Goal: Information Seeking & Learning: Learn about a topic

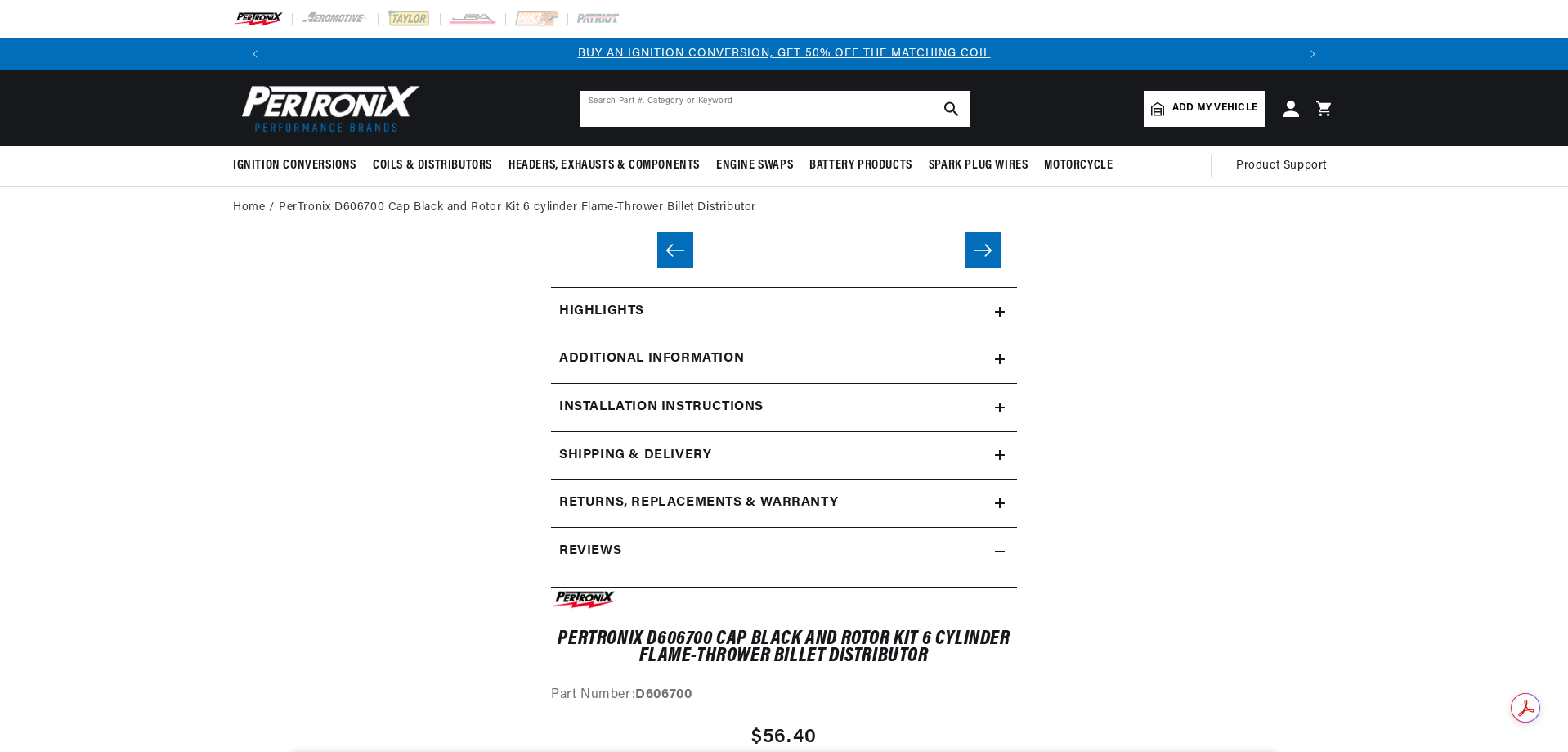
click at [626, 106] on input "text" at bounding box center [775, 108] width 389 height 36
type input "d606700"
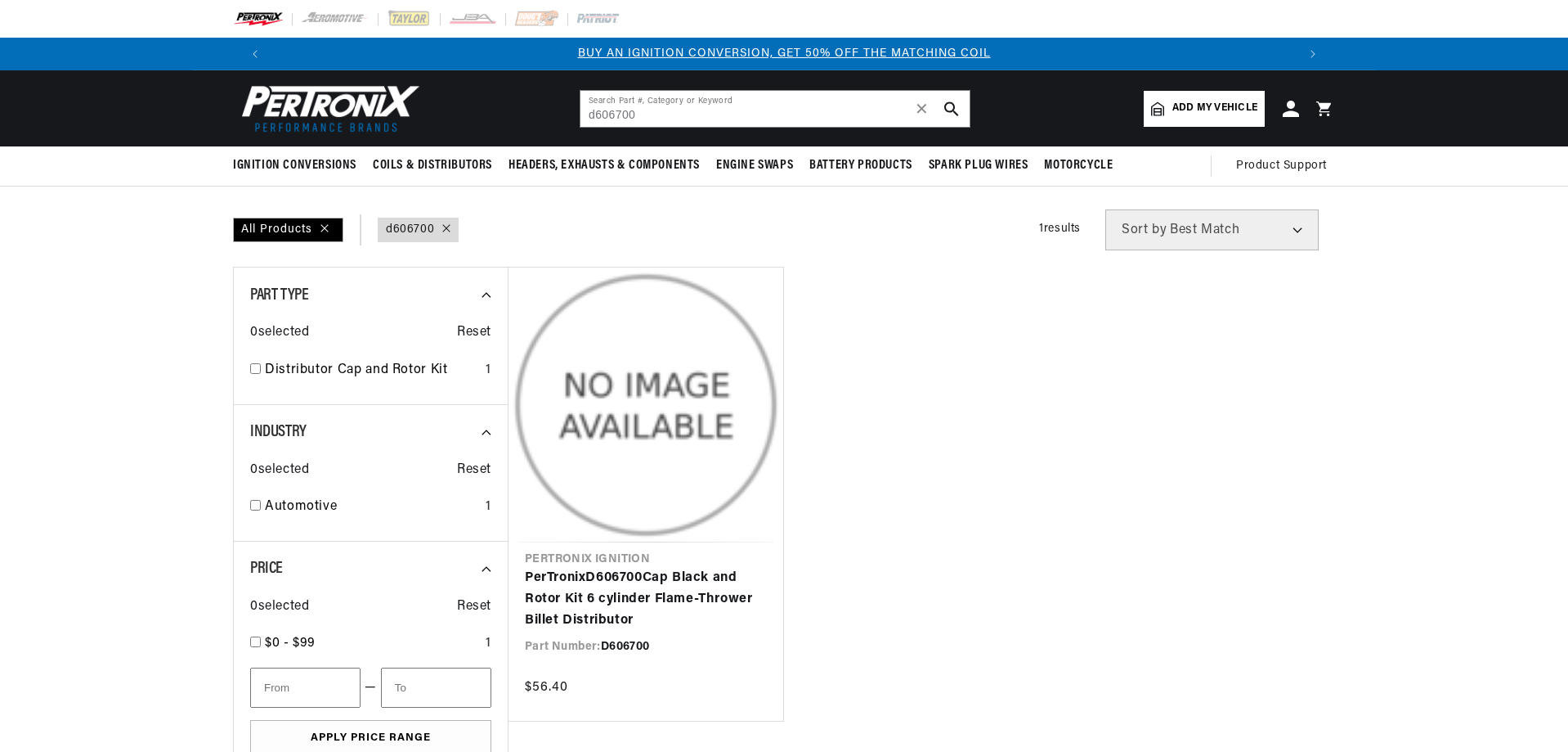
type input "d606700"
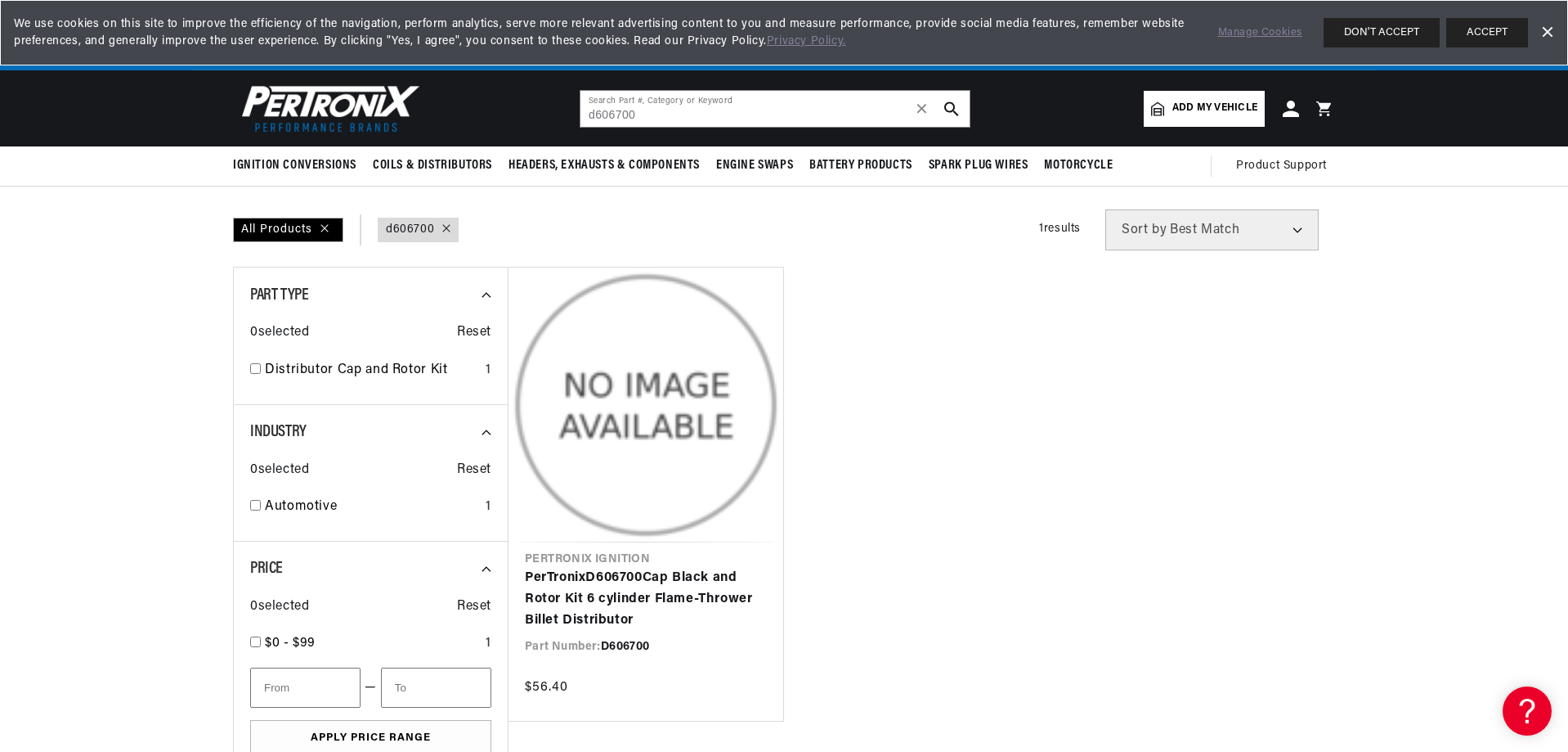
scroll to position [0, 2042]
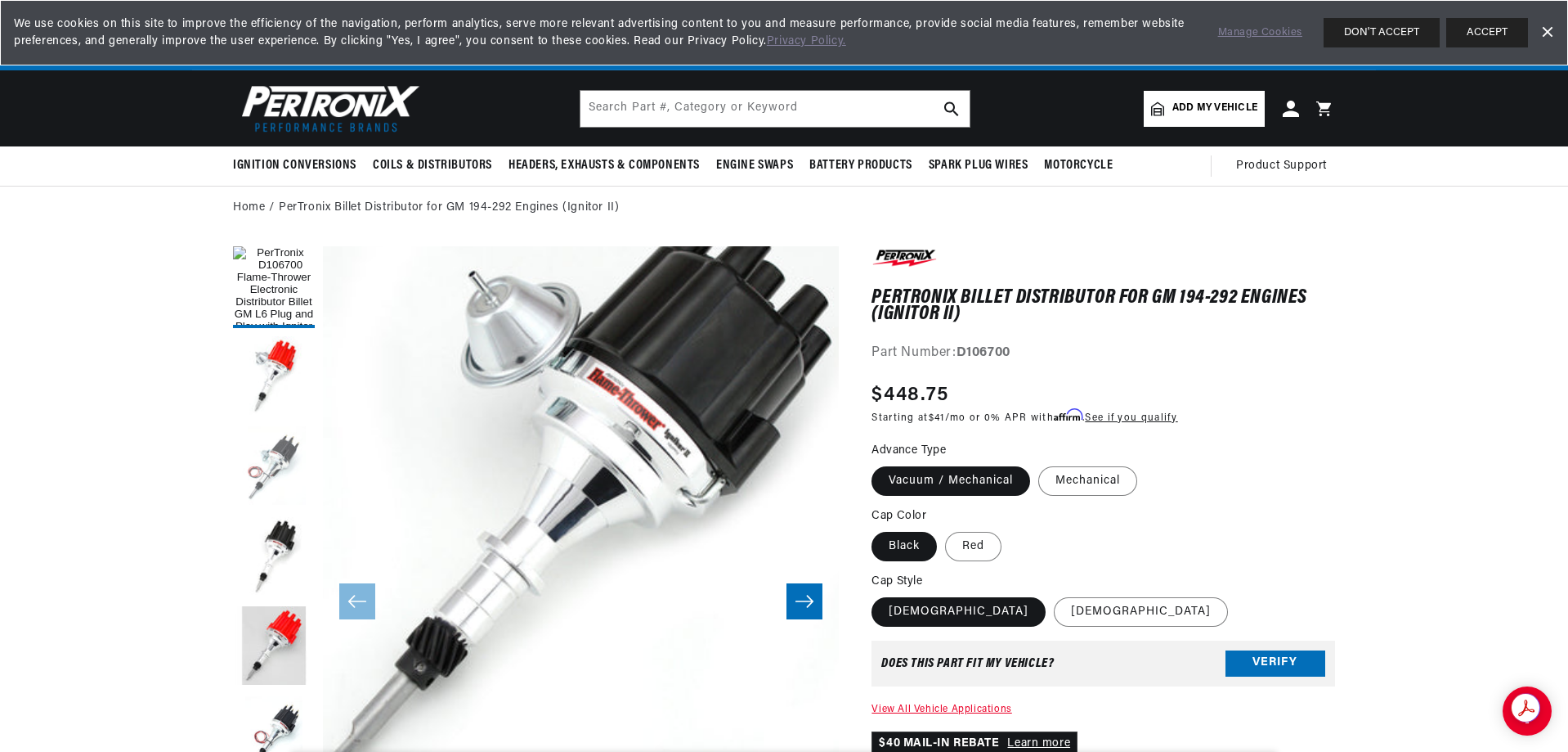
click at [261, 458] on button "Load image 3 in gallery view" at bounding box center [274, 467] width 82 height 82
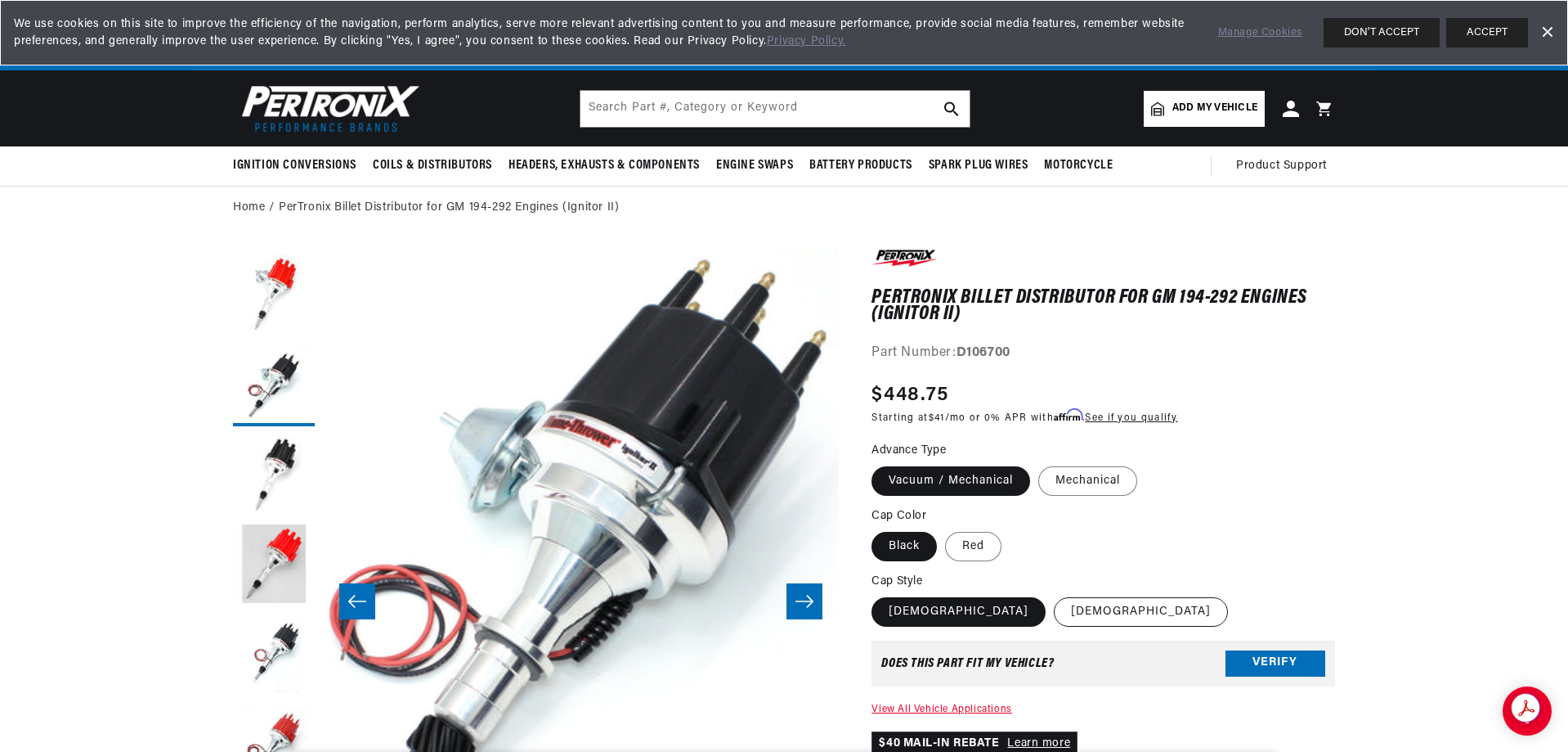
scroll to position [0, 1018]
click at [1053, 615] on label "Male" at bounding box center [1140, 611] width 174 height 29
click at [1053, 595] on input "Male" at bounding box center [1053, 594] width 1 height 1
radio input "true"
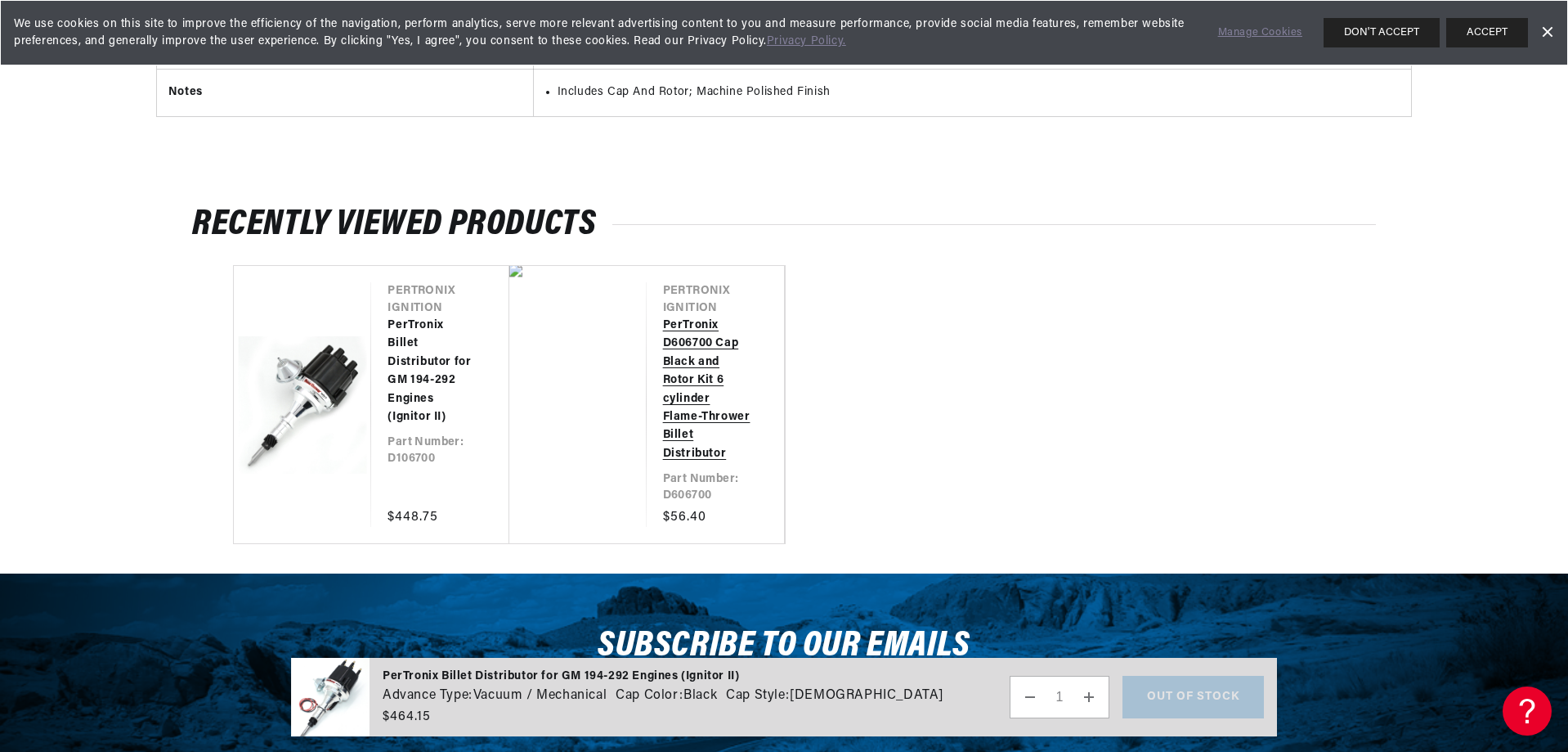
click at [689, 342] on link "PerTronix D606700 Cap Black and Rotor Kit 6 cylinder Flame-Thrower Billet Distr…" at bounding box center [707, 390] width 88 height 147
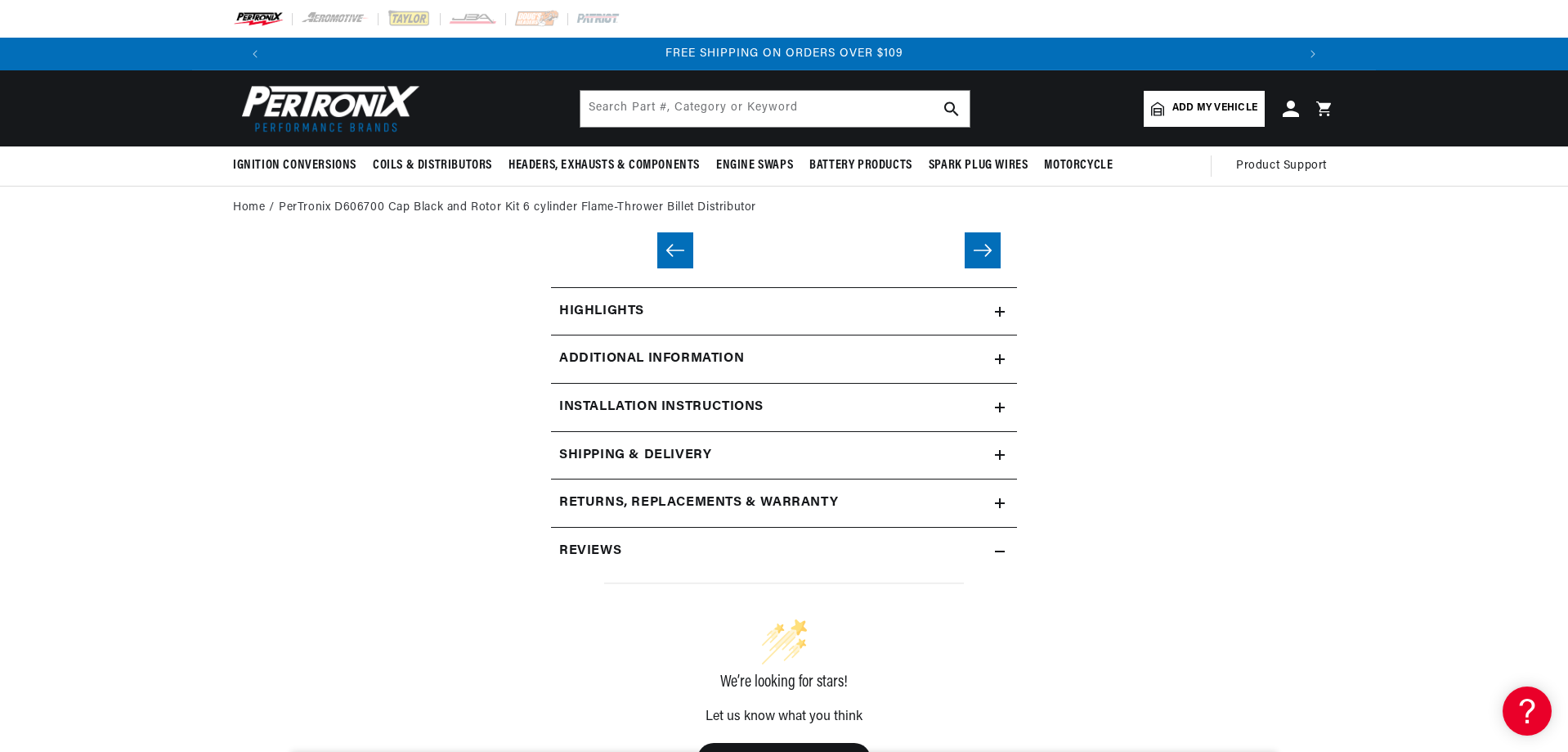
scroll to position [0, 2042]
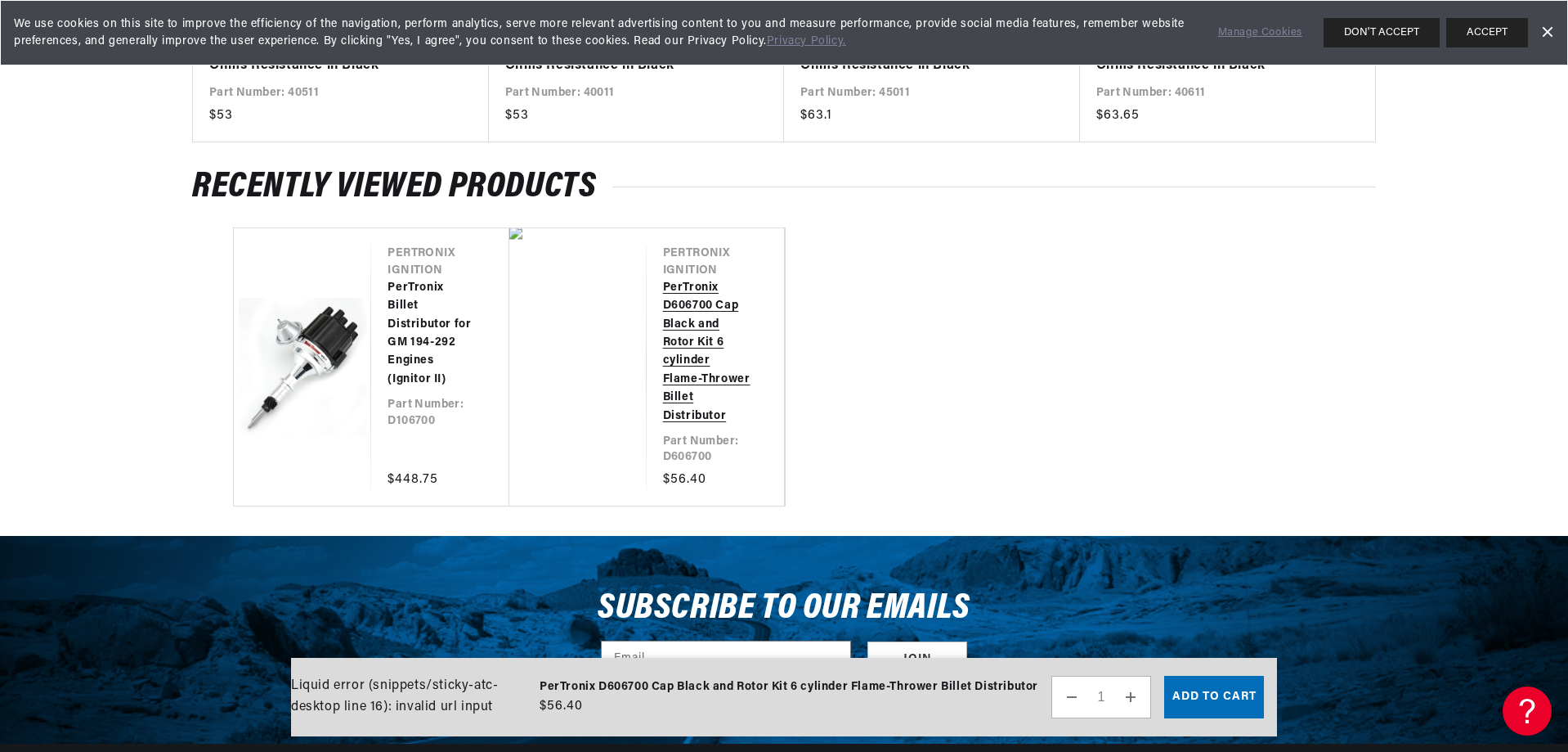
click at [702, 327] on link "PerTronix D606700 Cap Black and Rotor Kit 6 cylinder Flame-Thrower Billet Distr…" at bounding box center [707, 352] width 88 height 147
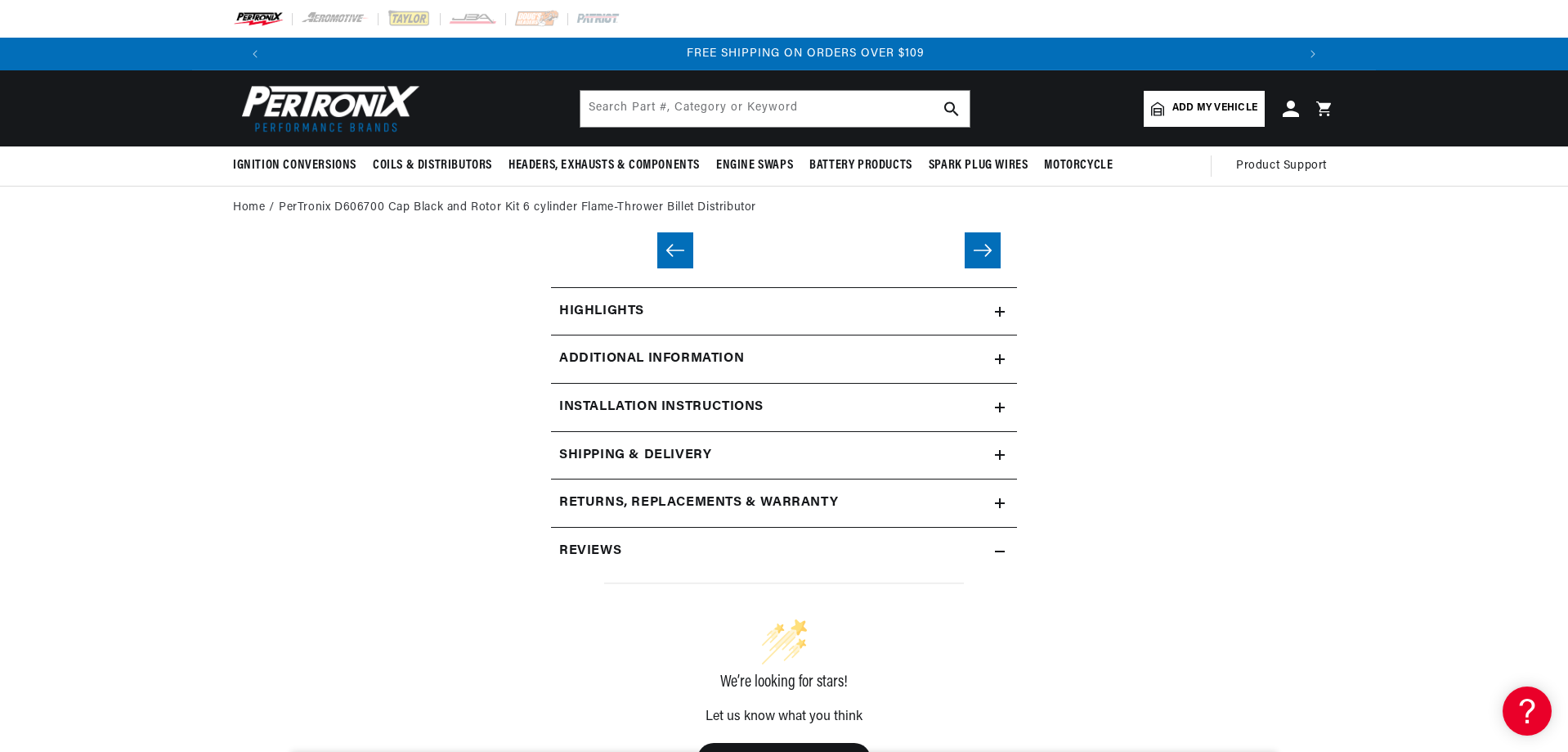
scroll to position [0, 2042]
click at [1002, 360] on icon at bounding box center [1000, 359] width 9 height 9
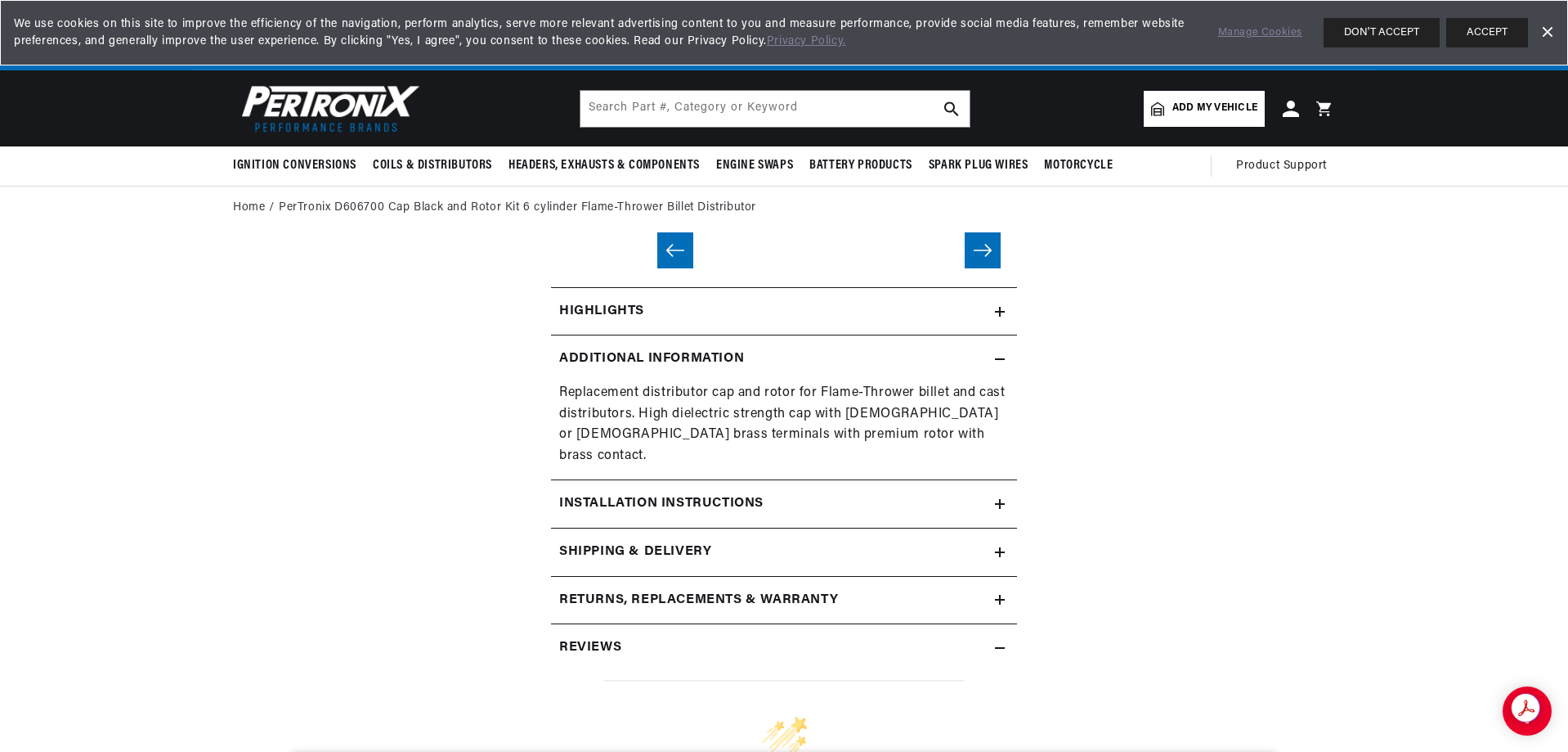
click at [1002, 315] on icon at bounding box center [1000, 312] width 9 height 9
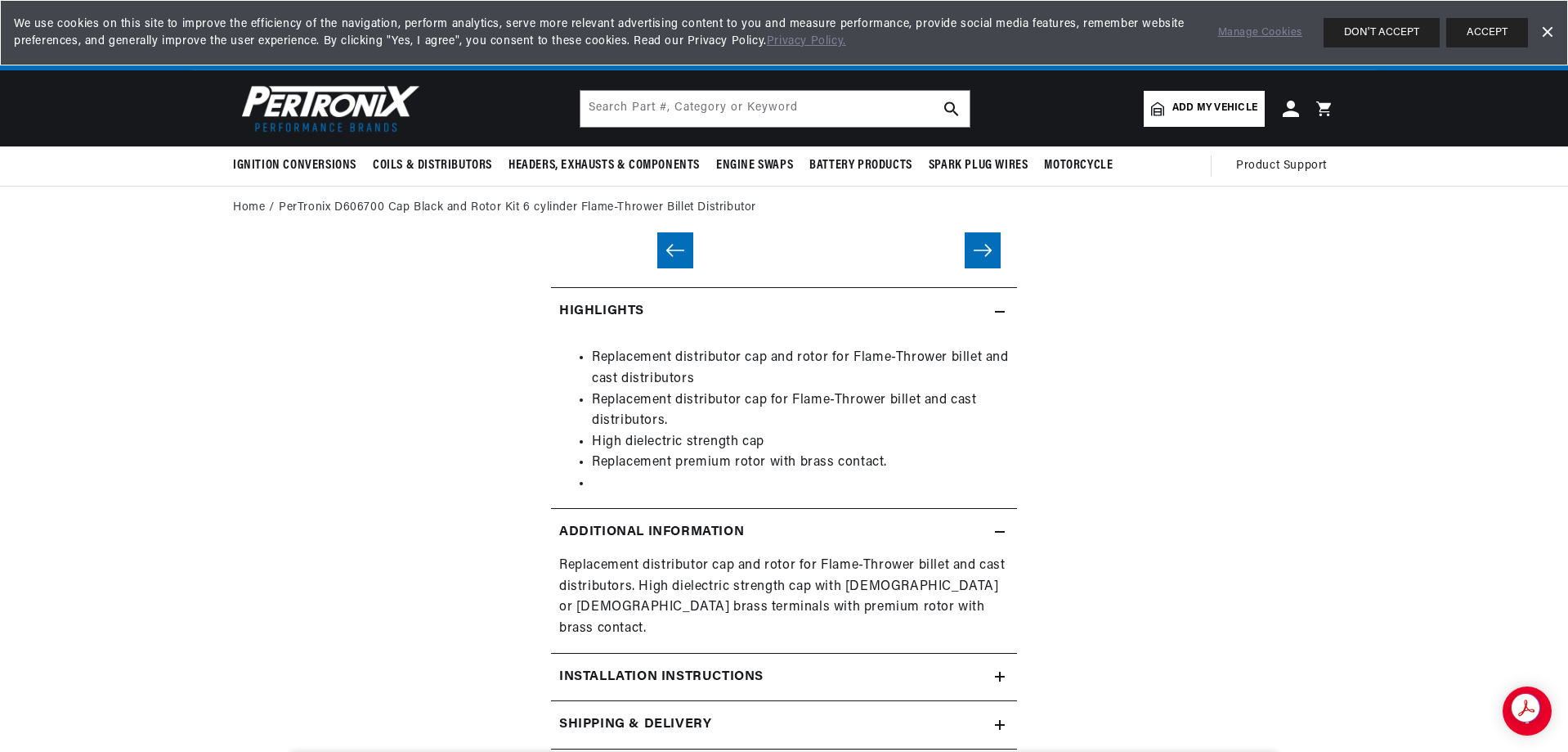
scroll to position [0, 0]
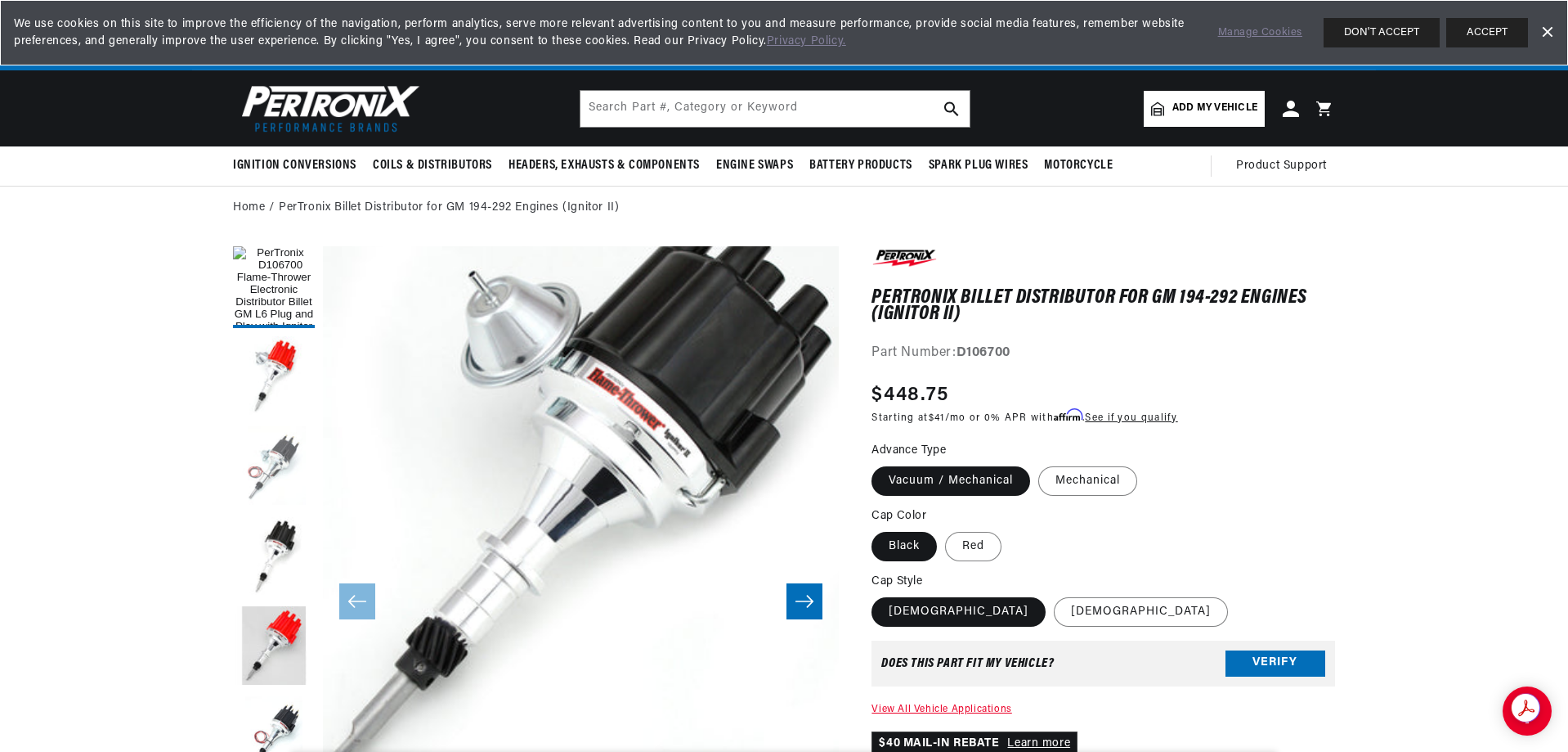
scroll to position [0, 2042]
click at [276, 464] on button "Load image 3 in gallery view" at bounding box center [274, 467] width 82 height 82
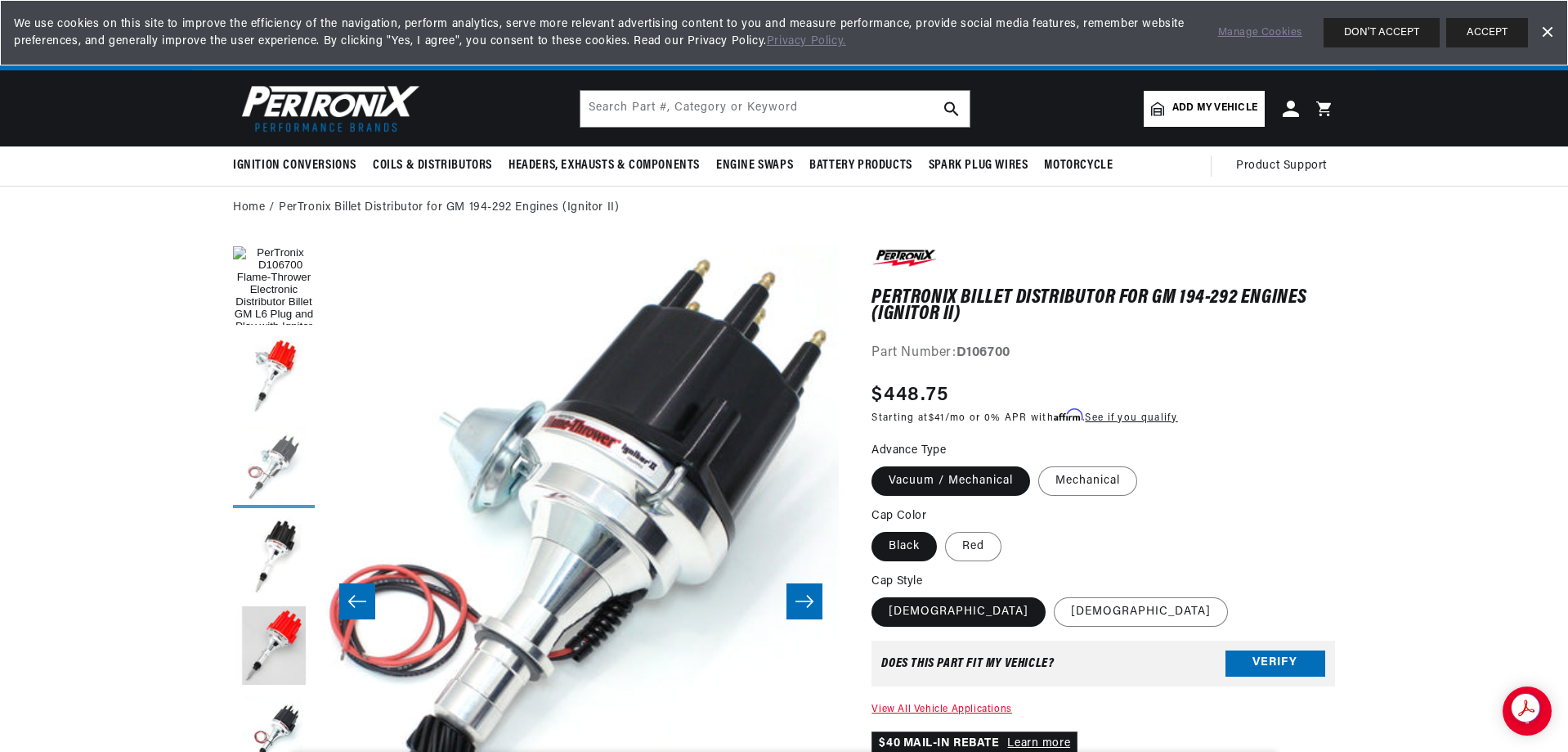
scroll to position [0, 0]
click at [272, 360] on button "Load image 2 in gallery view" at bounding box center [274, 376] width 82 height 82
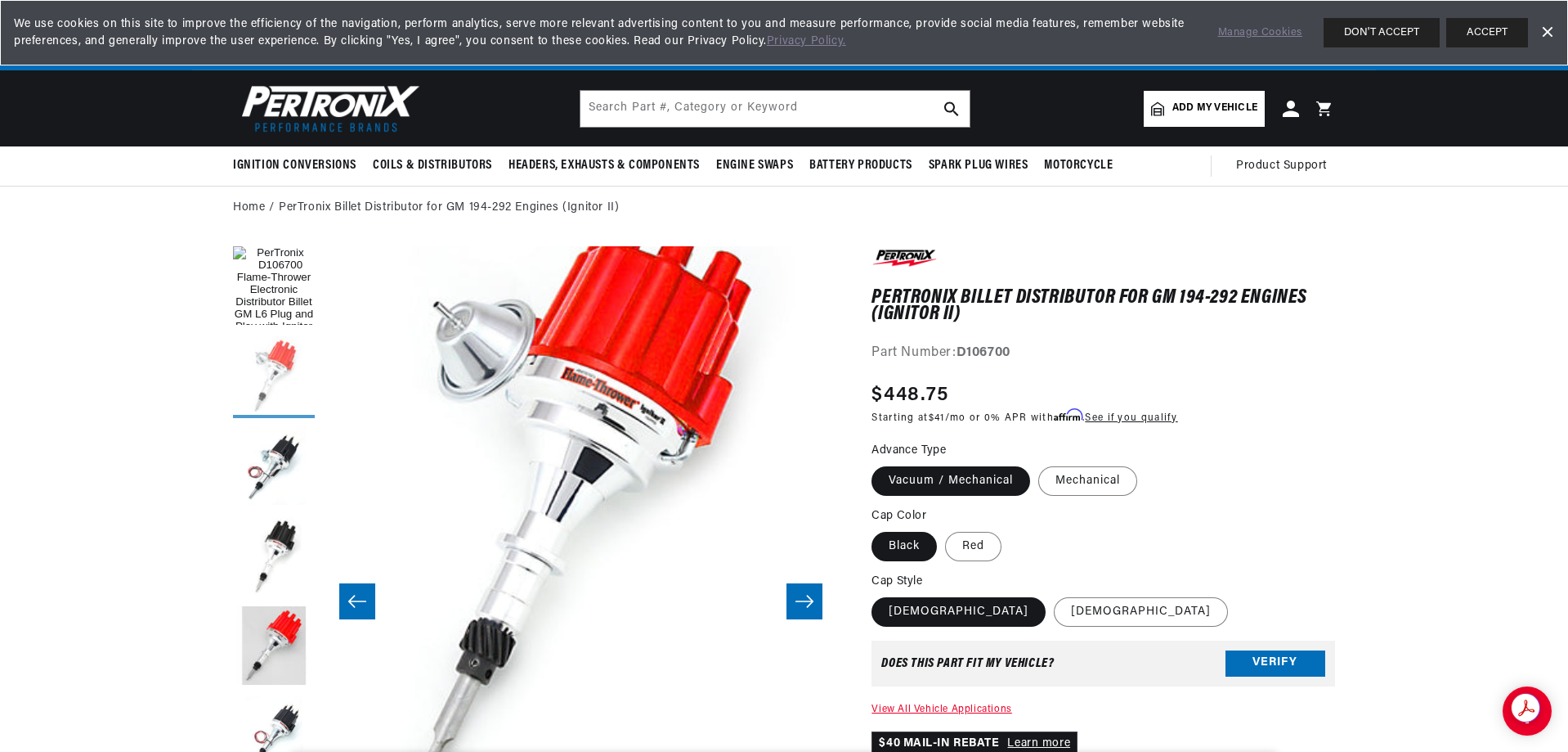
scroll to position [0, 515]
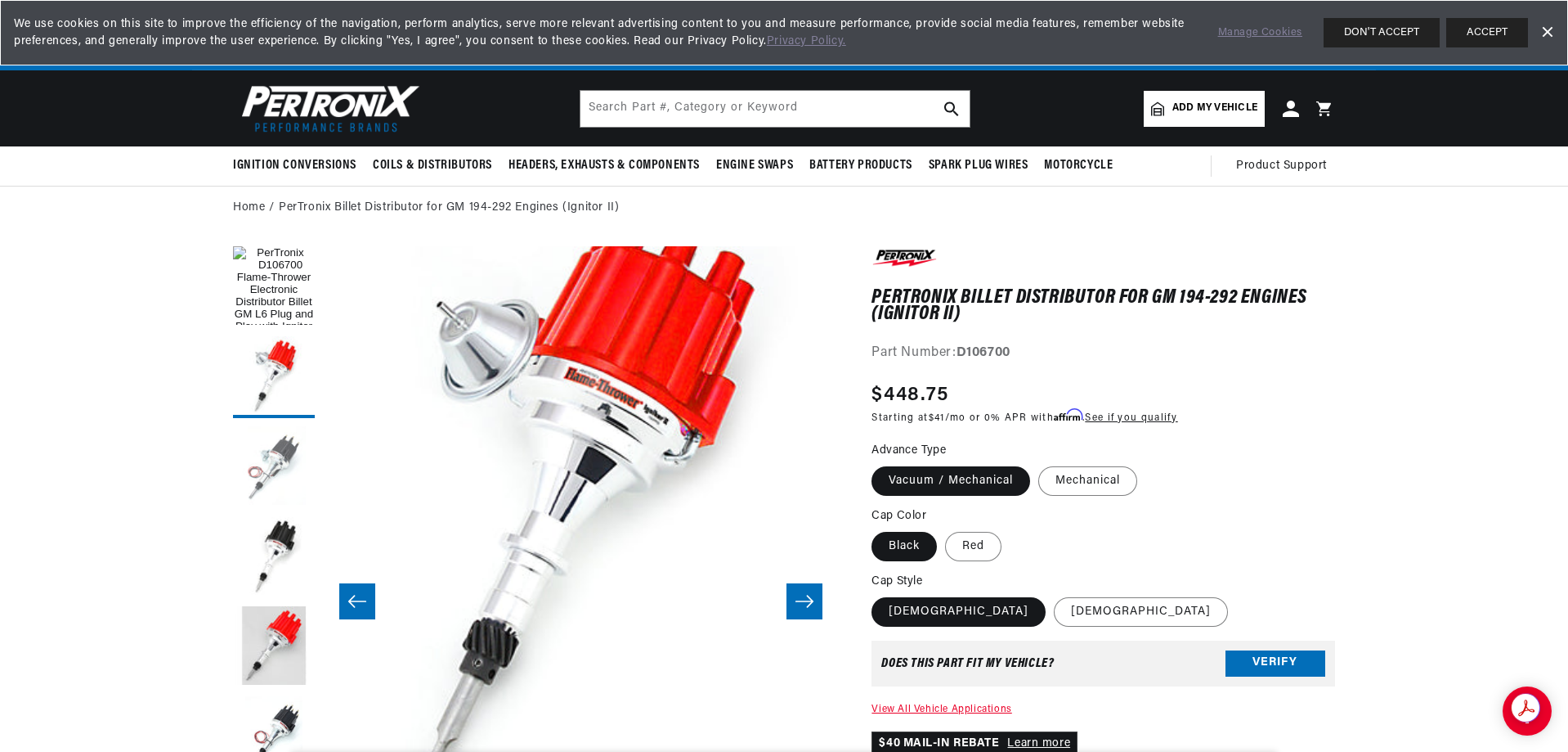
click at [272, 472] on button "Load image 3 in gallery view" at bounding box center [274, 467] width 82 height 82
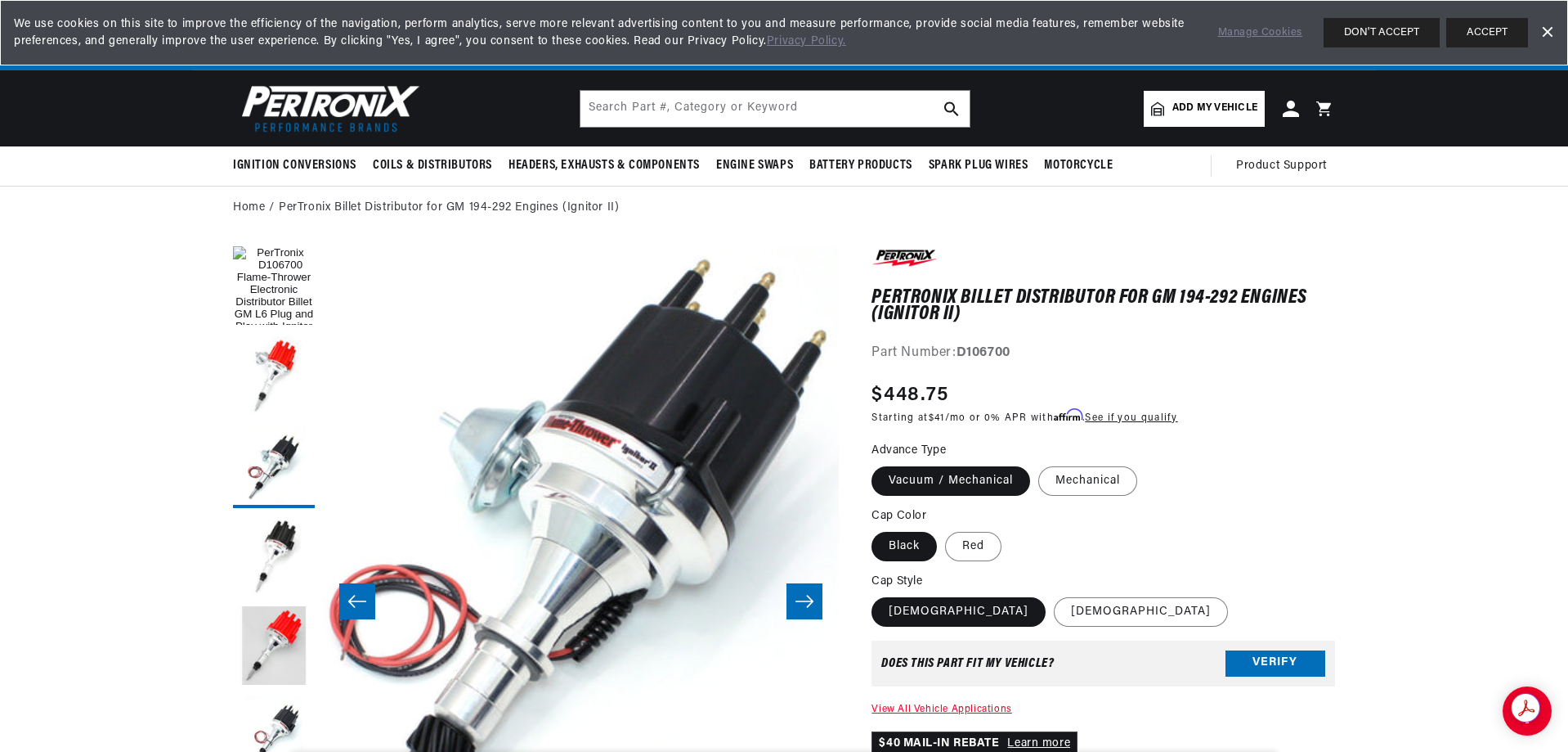
scroll to position [0, 0]
click at [1053, 614] on label "[DEMOGRAPHIC_DATA]" at bounding box center [1140, 611] width 174 height 29
click at [1053, 595] on input "[DEMOGRAPHIC_DATA]" at bounding box center [1053, 594] width 1 height 1
radio input "true"
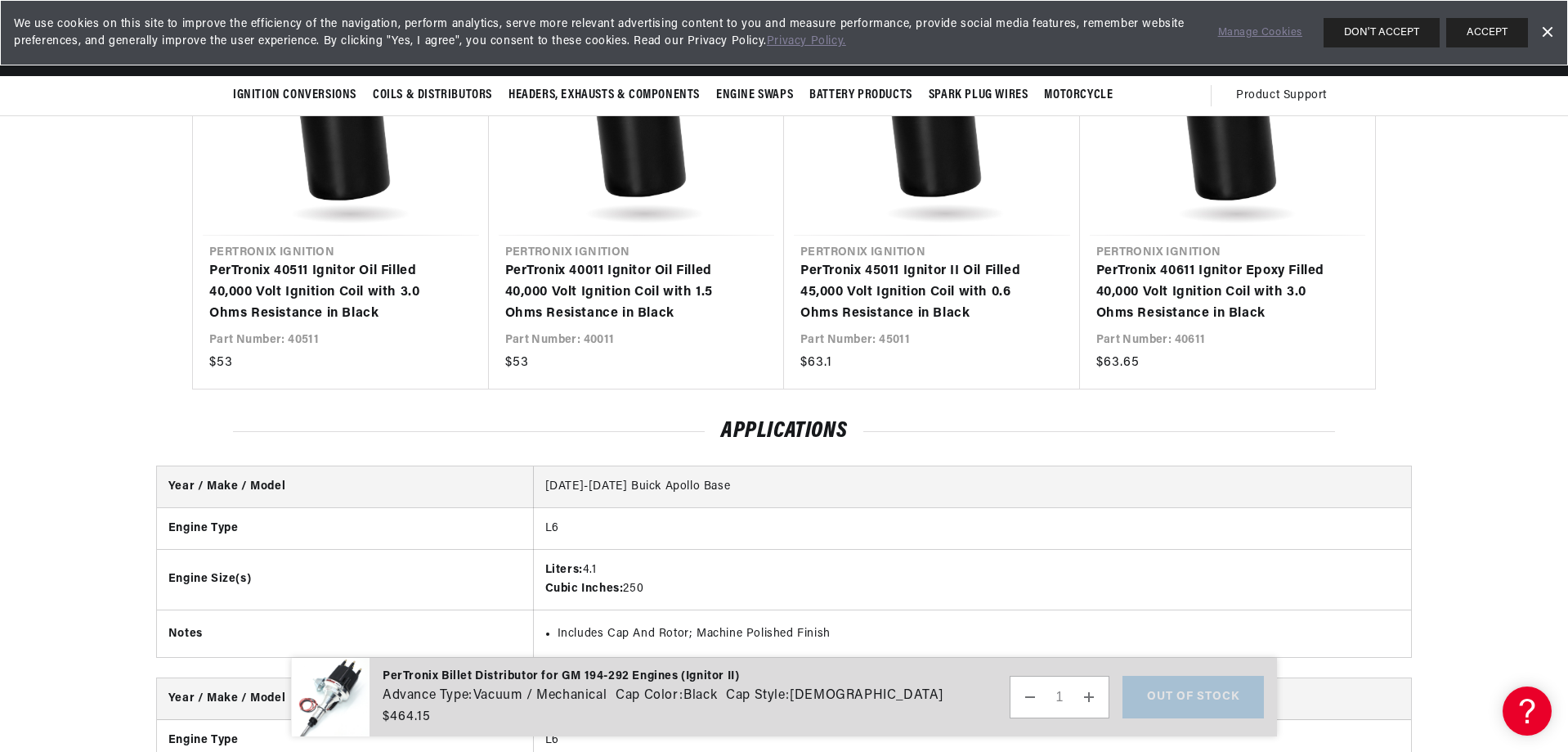
scroll to position [1800, 0]
